Goal: Transaction & Acquisition: Obtain resource

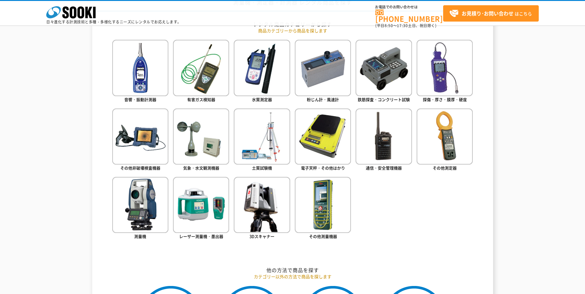
scroll to position [247, 0]
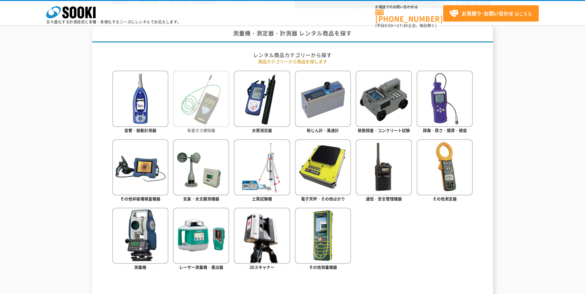
click at [194, 97] on img at bounding box center [201, 99] width 56 height 56
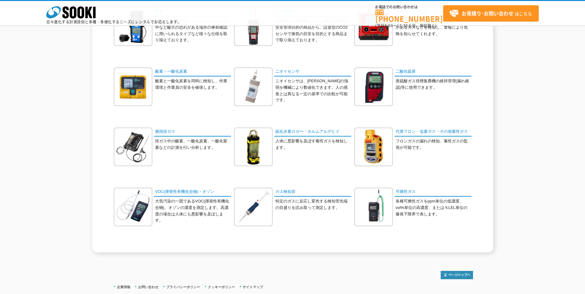
scroll to position [92, 0]
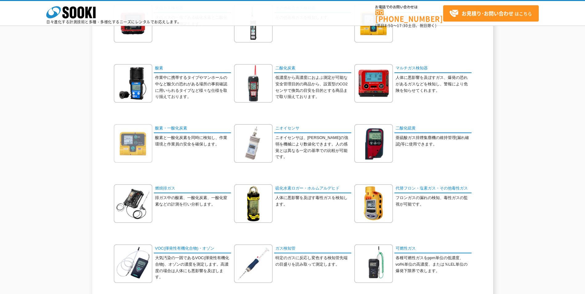
click at [148, 136] on img at bounding box center [133, 143] width 39 height 39
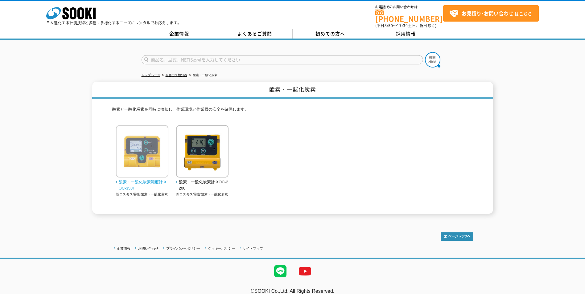
click at [149, 146] on img at bounding box center [142, 152] width 52 height 54
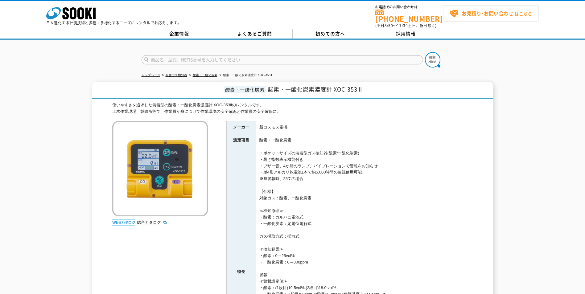
click at [470, 15] on strong "お見積り･お問い合わせ" at bounding box center [488, 13] width 52 height 7
